Goal: Task Accomplishment & Management: Complete application form

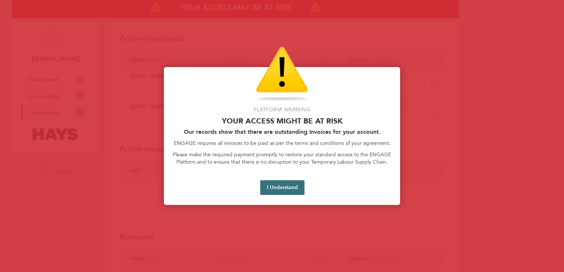
click at [272, 193] on button "I Understand" at bounding box center [282, 187] width 44 height 15
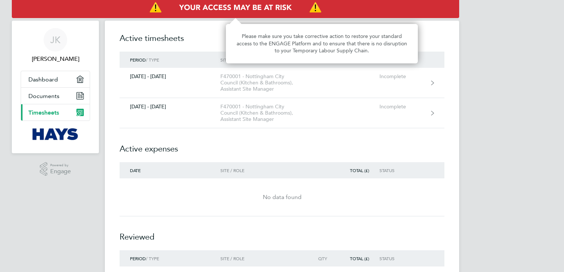
click at [312, 11] on img "Access At Risk" at bounding box center [235, 7] width 447 height 21
click at [252, 7] on img "Access At Risk" at bounding box center [235, 7] width 447 height 21
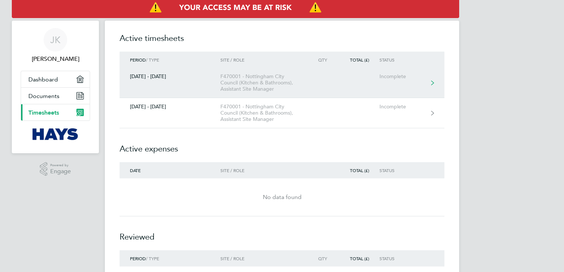
click at [308, 95] on link "[DATE] - [DATE] F470001 - Nottingham City Council (Kitchen & Bathrooms), Assist…" at bounding box center [282, 83] width 325 height 30
click at [335, 75] on link "[DATE] - [DATE] F470001 - Nottingham City Council (Kitchen & Bathrooms), Assist…" at bounding box center [282, 83] width 325 height 30
click at [428, 83] on link "[DATE] - [DATE] F470001 - Nottingham City Council (Kitchen & Bathrooms), Assist…" at bounding box center [282, 83] width 325 height 30
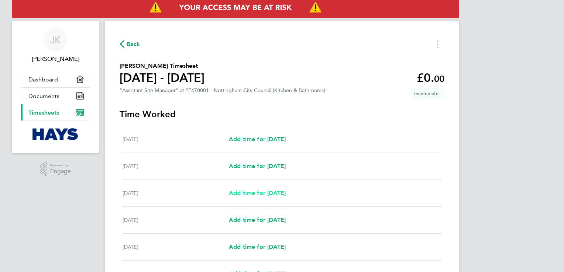
click at [265, 193] on span "Add time for [DATE]" at bounding box center [257, 193] width 57 height 7
select select "60"
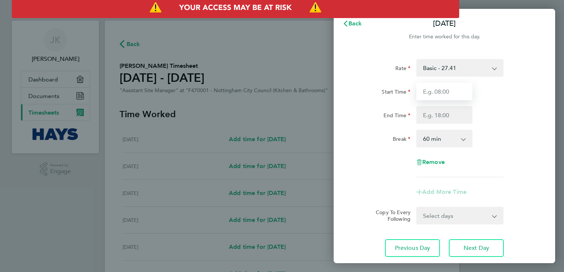
click at [457, 97] on input "Start Time" at bounding box center [444, 92] width 56 height 18
type input "07:30"
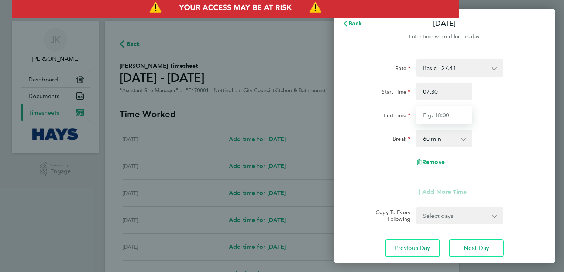
click at [450, 113] on input "End Time" at bounding box center [444, 115] width 56 height 18
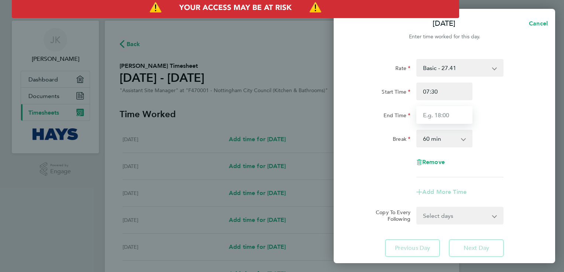
type input "16:30"
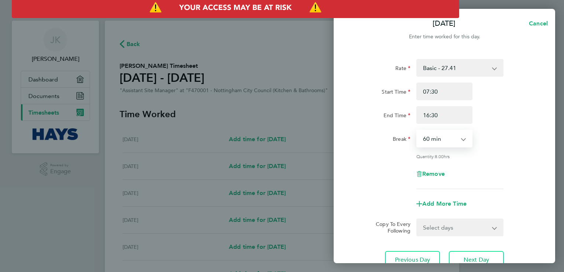
click at [432, 136] on select "0 min 15 min 30 min 45 min 60 min 75 min 90 min" at bounding box center [440, 139] width 46 height 16
select select "30"
click at [417, 131] on select "0 min 15 min 30 min 45 min 60 min 75 min 90 min" at bounding box center [440, 139] width 46 height 16
click at [446, 115] on input "16:30" at bounding box center [444, 115] width 56 height 18
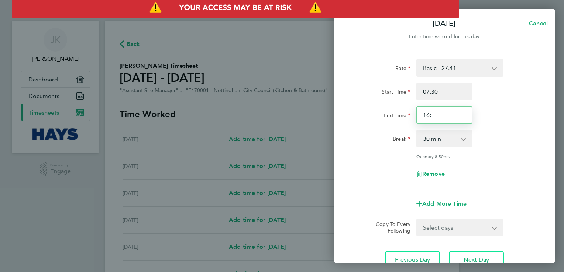
type input "16:30"
click at [446, 89] on input "07:30" at bounding box center [444, 92] width 56 height 18
click at [460, 139] on select "0 min 15 min 30 min 45 min 60 min 75 min 90 min" at bounding box center [440, 139] width 46 height 16
select select "60"
click at [417, 131] on select "0 min 15 min 30 min 45 min 60 min 75 min 90 min" at bounding box center [440, 139] width 46 height 16
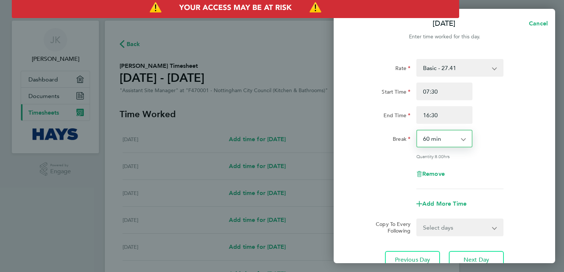
click at [479, 145] on div "Break 0 min 15 min 30 min 45 min 60 min 75 min 90 min" at bounding box center [444, 139] width 186 height 18
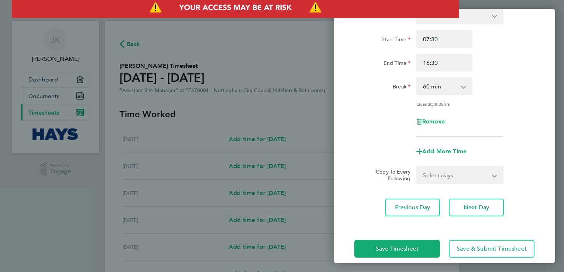
scroll to position [61, 0]
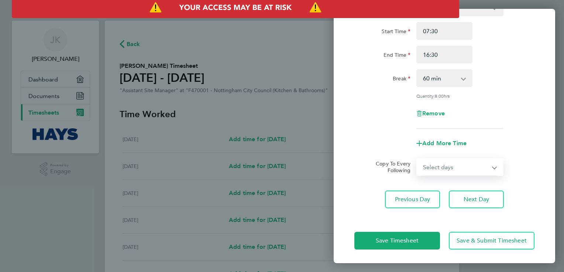
click at [485, 163] on select "Select days Day [DATE] [DATE] [DATE] [DATE]" at bounding box center [455, 167] width 77 height 16
select select "TUE"
click at [417, 159] on select "Select days Day [DATE] [DATE] [DATE] [DATE]" at bounding box center [455, 167] width 77 height 16
select select "[DATE]"
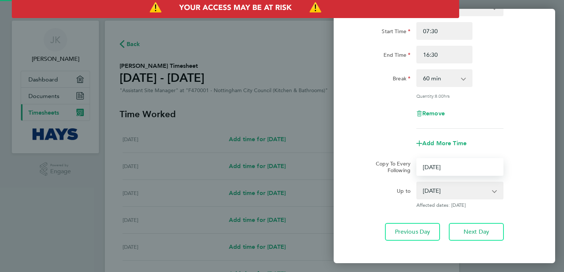
click at [512, 216] on div "Rate Basic - 27.41 Overtime - 39.62 Start Time 07:30 End Time 16:30 Break 0 min…" at bounding box center [443, 120] width 221 height 260
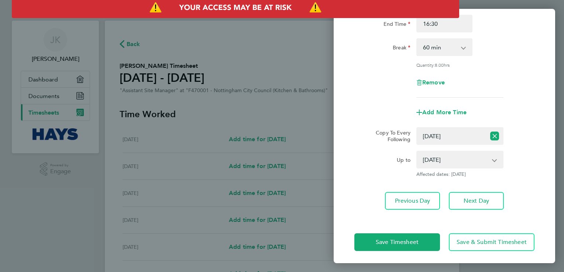
scroll to position [93, 0]
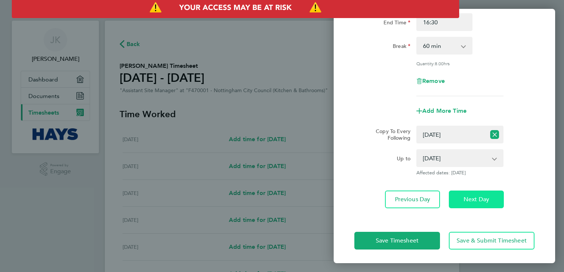
click at [481, 197] on span "Next Day" at bounding box center [475, 199] width 25 height 7
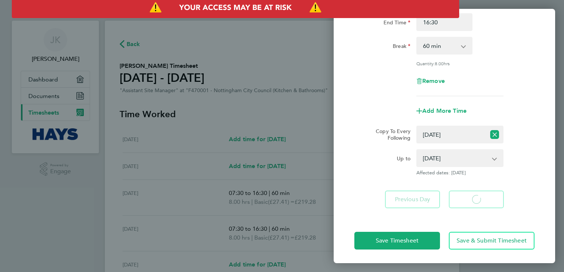
select select "60"
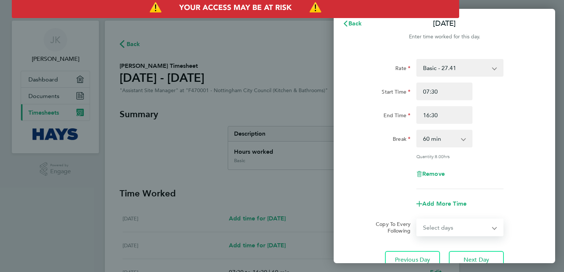
click at [461, 226] on select "Select days Day [DATE] [DATE] [DATE]" at bounding box center [455, 227] width 77 height 16
select select "WED"
click at [417, 219] on select "Select days Day [DATE] [DATE] [DATE]" at bounding box center [455, 227] width 77 height 16
select select "[DATE]"
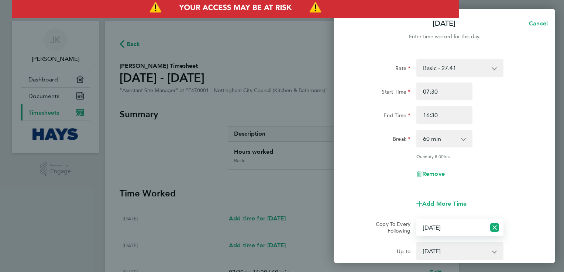
click at [518, 241] on app-copy-timesheet-lines "Copy To Every Following Select days Day [DATE] [DATE] [DATE] Up to [DATE] [DATE…" at bounding box center [444, 244] width 180 height 50
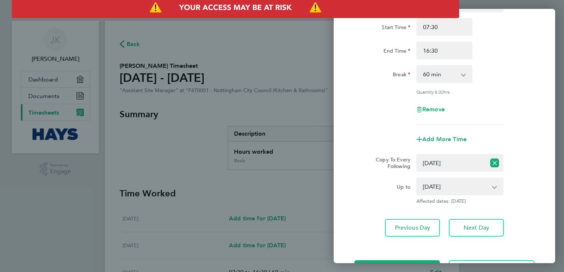
scroll to position [74, 0]
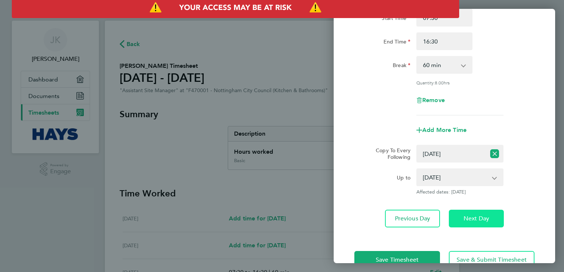
click at [484, 214] on button "Next Day" at bounding box center [476, 219] width 55 height 18
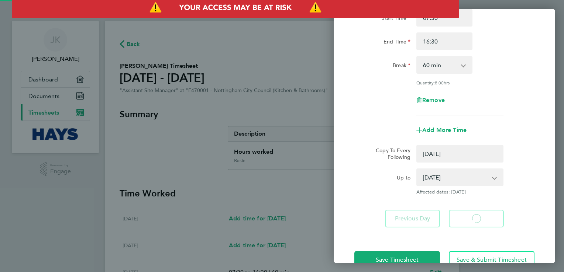
select select "0: null"
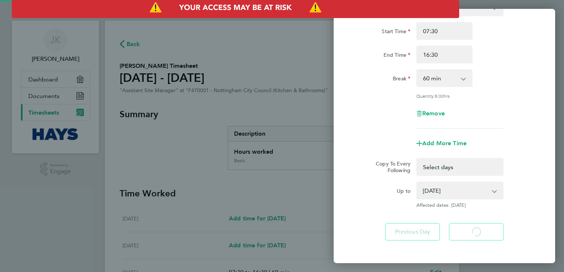
select select "60"
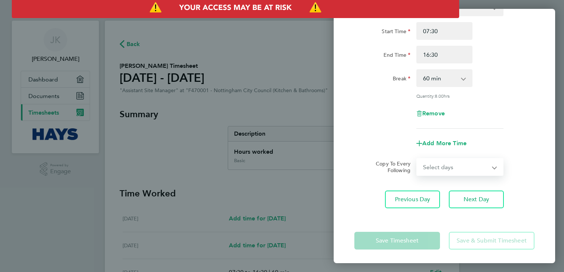
click at [474, 169] on select "Select days Day [DATE] [DATE]" at bounding box center [455, 167] width 77 height 16
select select "THU"
click at [417, 159] on select "Select days Day [DATE] [DATE]" at bounding box center [455, 167] width 77 height 16
select select "[DATE]"
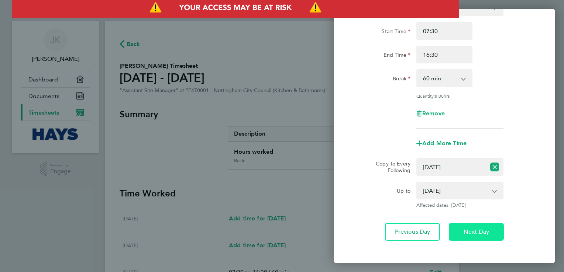
click at [478, 232] on span "Next Day" at bounding box center [475, 231] width 25 height 7
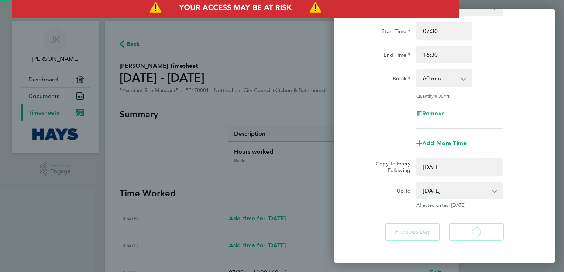
select select "0: null"
select select "60"
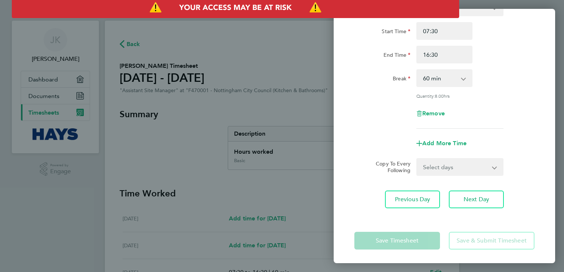
click at [466, 169] on select "Select days [DATE]" at bounding box center [455, 167] width 77 height 16
select select "FRI"
click at [417, 159] on select "Select days [DATE]" at bounding box center [455, 167] width 77 height 16
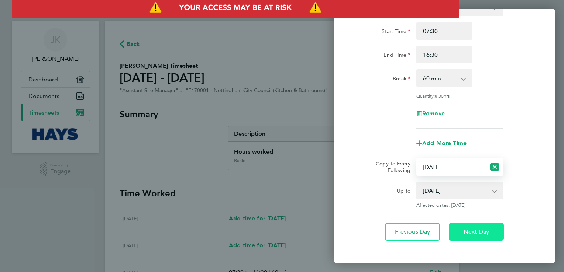
click at [468, 235] on button "Next Day" at bounding box center [476, 232] width 55 height 18
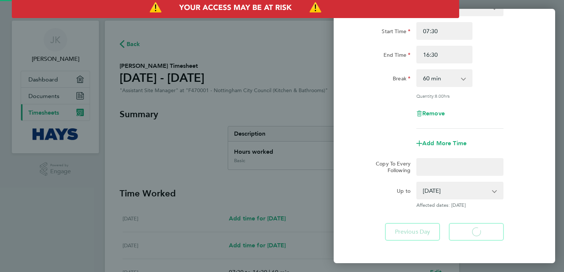
scroll to position [43, 0]
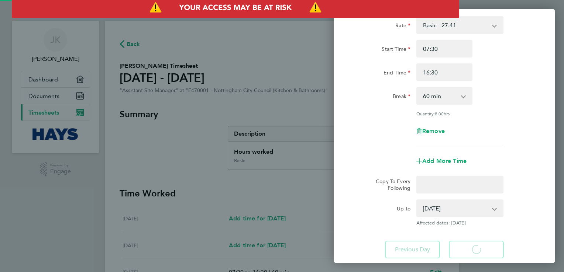
select select "60"
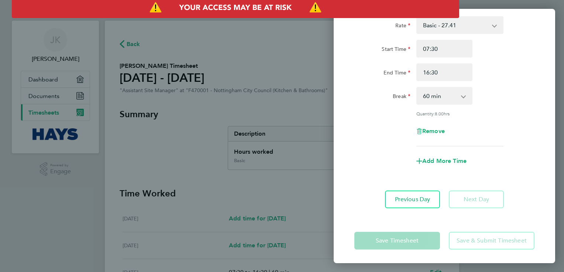
click at [492, 103] on div "Break 0 min 15 min 30 min 45 min 60 min 75 min 90 min" at bounding box center [444, 96] width 186 height 18
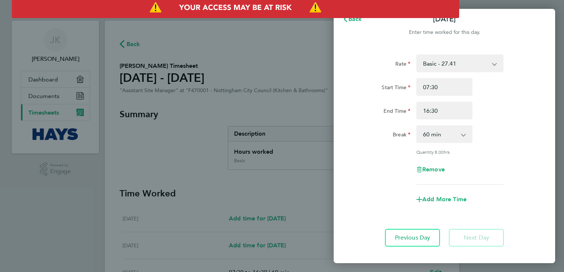
scroll to position [0, 0]
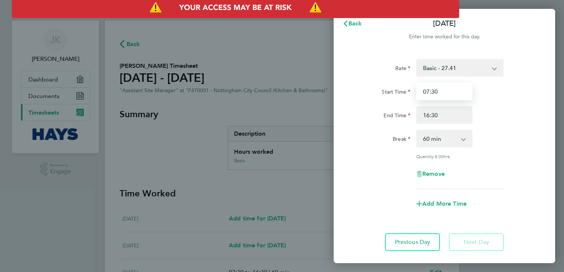
click at [444, 88] on input "07:30" at bounding box center [444, 92] width 56 height 18
type input "07:00"
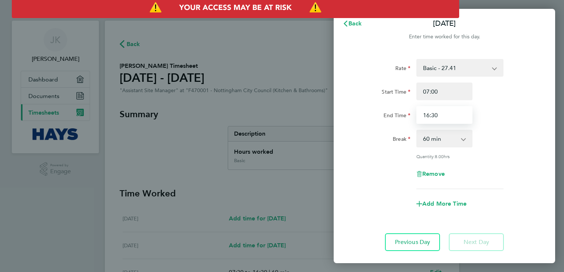
click at [445, 111] on input "16:30" at bounding box center [444, 115] width 56 height 18
type input "17:30"
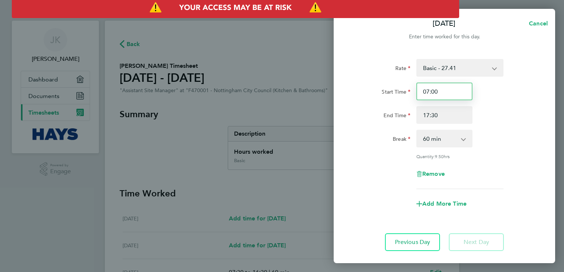
click at [444, 92] on input "07:00" at bounding box center [444, 92] width 56 height 18
click at [491, 125] on div "Rate Basic - 27.41 Overtime - 39.62 Start Time 07:30 End Time 17:30 Break 0 min…" at bounding box center [444, 124] width 180 height 130
click at [494, 162] on div "Rate Basic - 27.41 Overtime - 39.62 Start Time 07:30 End Time 17:30 Break 0 min…" at bounding box center [444, 124] width 180 height 130
click at [444, 117] on input "17:30" at bounding box center [444, 115] width 56 height 18
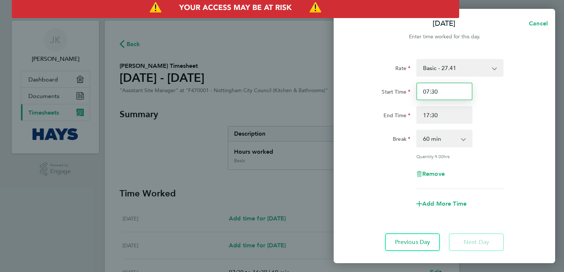
click at [442, 94] on input "07:30" at bounding box center [444, 92] width 56 height 18
type input "07:00"
click at [491, 131] on div "Break 0 min 15 min 30 min 45 min 60 min 75 min 90 min" at bounding box center [444, 139] width 186 height 18
click at [449, 118] on input "17:30" at bounding box center [444, 115] width 56 height 18
type input "18:00"
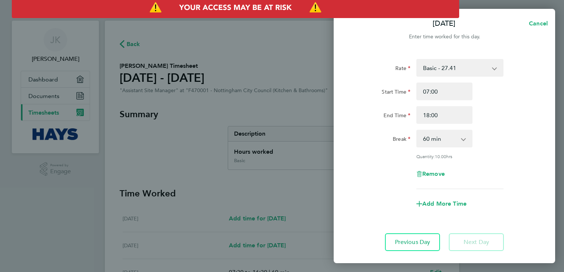
click at [494, 139] on div "Break 0 min 15 min 30 min 45 min 60 min 75 min 90 min" at bounding box center [444, 139] width 186 height 18
click at [500, 148] on div "Rate Basic - 27.41 Overtime - 39.62 Start Time 07:00 End Time 18:00 Break 0 min…" at bounding box center [444, 124] width 180 height 130
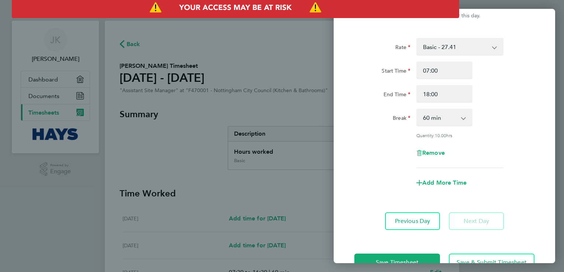
scroll to position [43, 0]
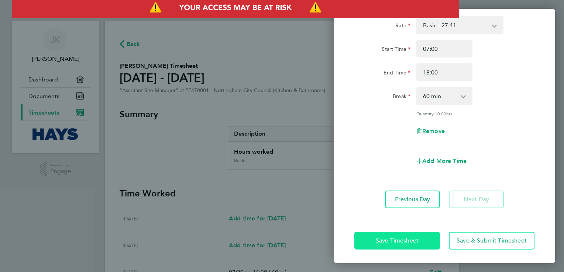
click at [408, 243] on span "Save Timesheet" at bounding box center [397, 240] width 43 height 7
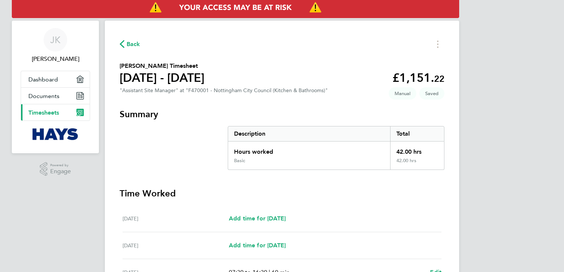
click at [523, 98] on div "[PERSON_NAME] [PERSON_NAME] Applications: Dashboard Documents Current page: Tim…" at bounding box center [282, 251] width 564 height 503
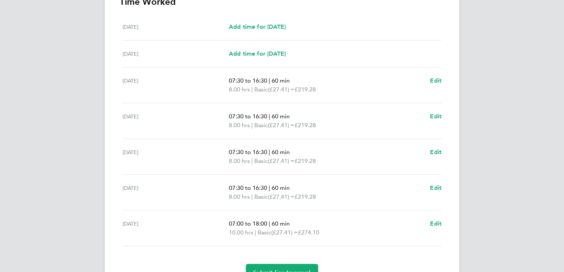
scroll to position [230, 0]
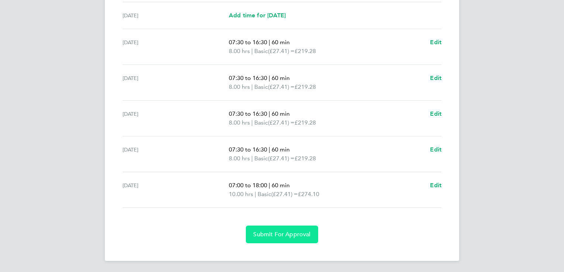
click at [272, 232] on span "Submit For Approval" at bounding box center [281, 234] width 57 height 7
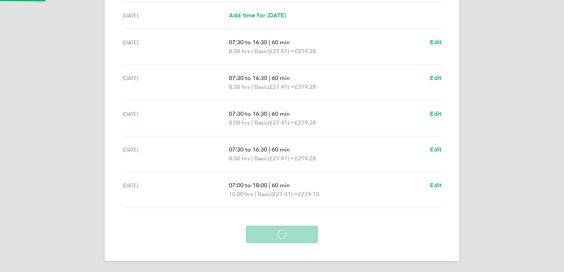
scroll to position [195, 0]
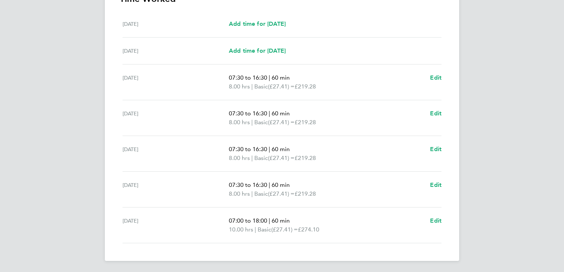
click at [518, 161] on div "[PERSON_NAME] [PERSON_NAME] Applications: Dashboard Documents Current page: Tim…" at bounding box center [282, 39] width 564 height 468
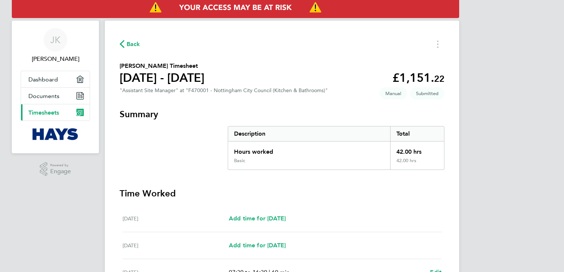
scroll to position [0, 0]
click at [65, 77] on link "Dashboard" at bounding box center [55, 79] width 69 height 16
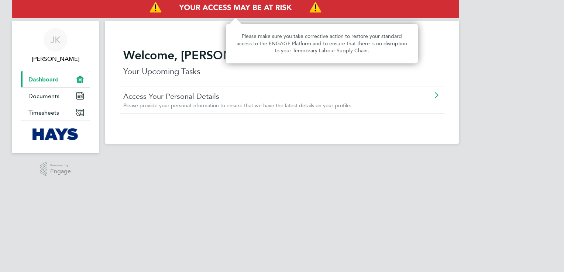
click at [204, 7] on img "Access At Risk" at bounding box center [235, 7] width 447 height 21
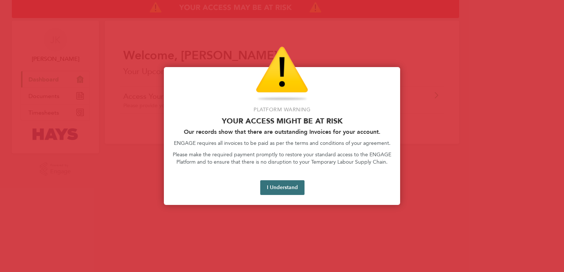
click at [273, 183] on button "I Understand" at bounding box center [282, 187] width 44 height 15
